Goal: Information Seeking & Learning: Learn about a topic

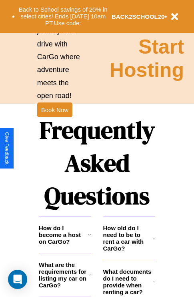
scroll to position [970, 0]
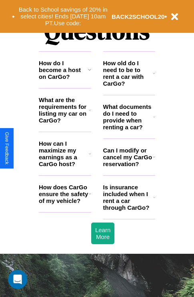
click at [129, 86] on h3 "How old do I need to be to rent a car with CarGo?" at bounding box center [128, 73] width 50 height 27
click at [65, 123] on h3 "What are the requirements for listing my car on CarGo?" at bounding box center [64, 110] width 50 height 27
click at [90, 113] on icon at bounding box center [90, 110] width 2 height 6
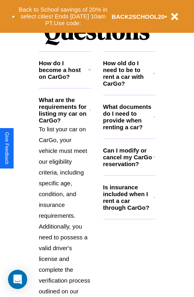
click at [154, 160] on icon at bounding box center [154, 157] width 2 height 6
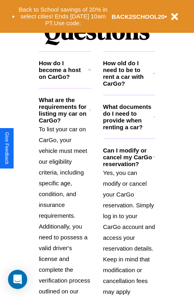
scroll to position [1083, 0]
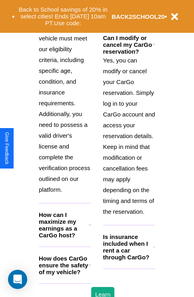
click at [65, 275] on h3 "How does CarGo ensure the safety of my vehicle?" at bounding box center [64, 265] width 50 height 20
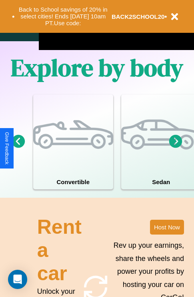
scroll to position [515, 0]
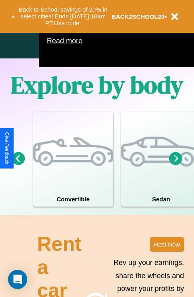
click at [18, 165] on icon at bounding box center [18, 158] width 13 height 13
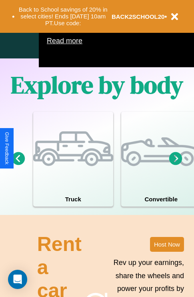
click at [176, 165] on icon at bounding box center [175, 158] width 13 height 13
